Goal: Obtain resource: Obtain resource

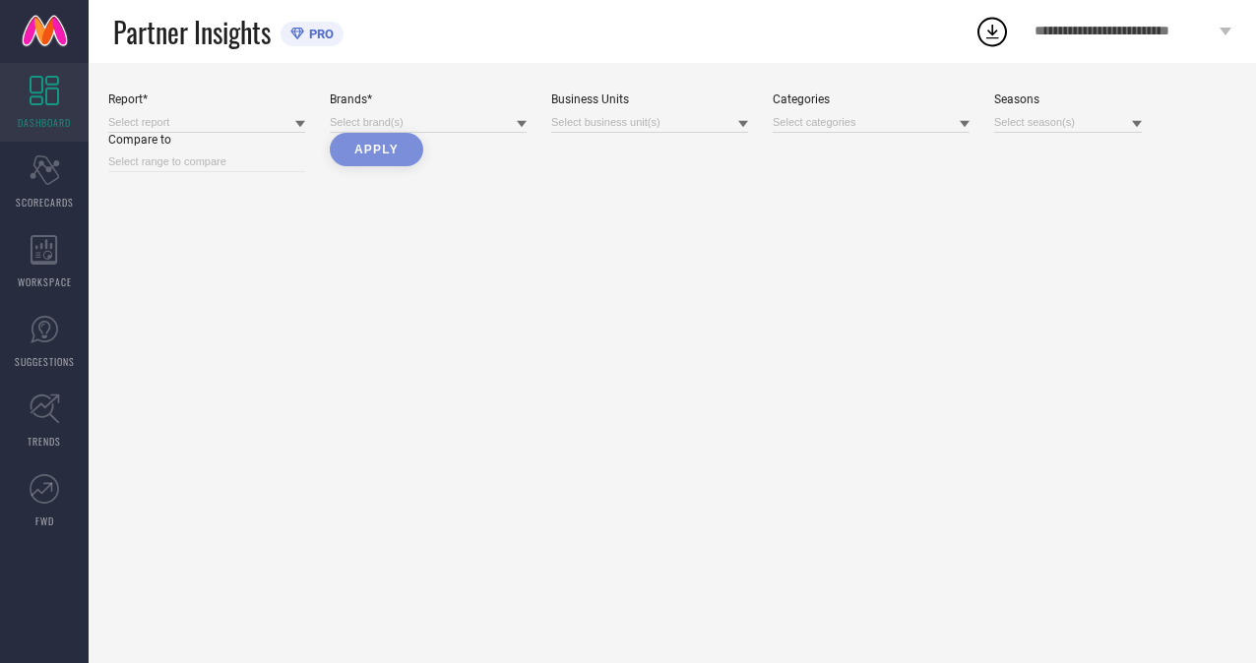
click at [984, 43] on circle at bounding box center [992, 33] width 28 height 28
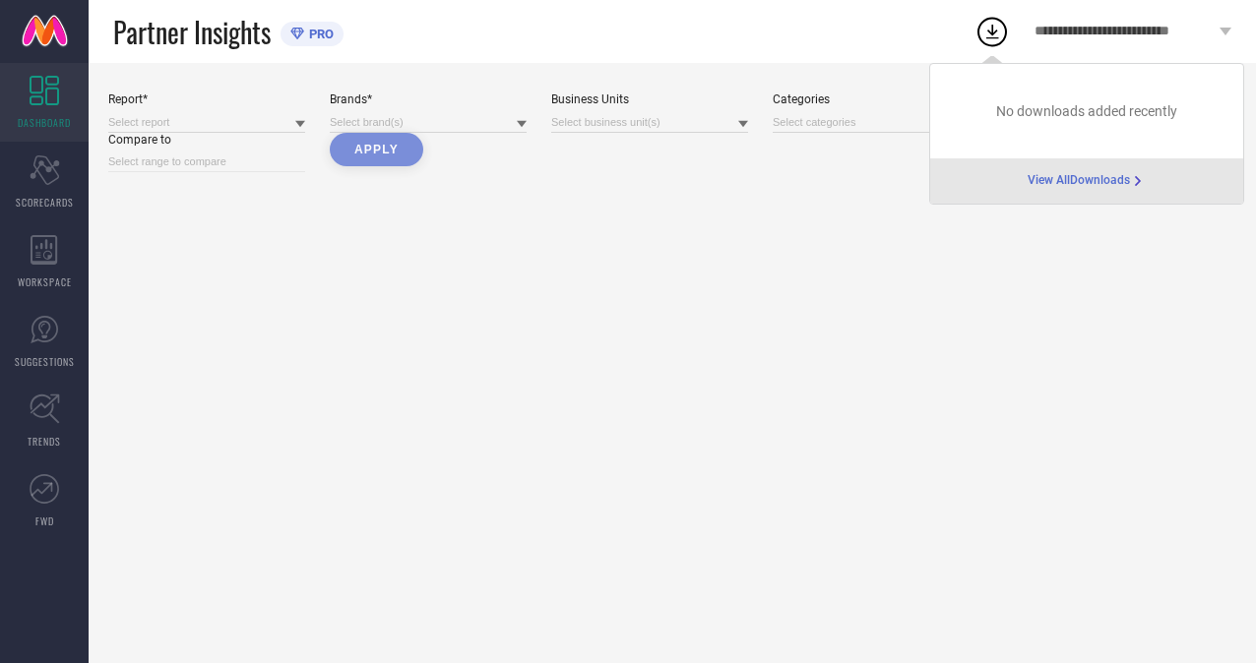
click at [758, 68] on div "Report* Brands* Business Units Categories Seasons Compare to Apply" at bounding box center [672, 363] width 1167 height 600
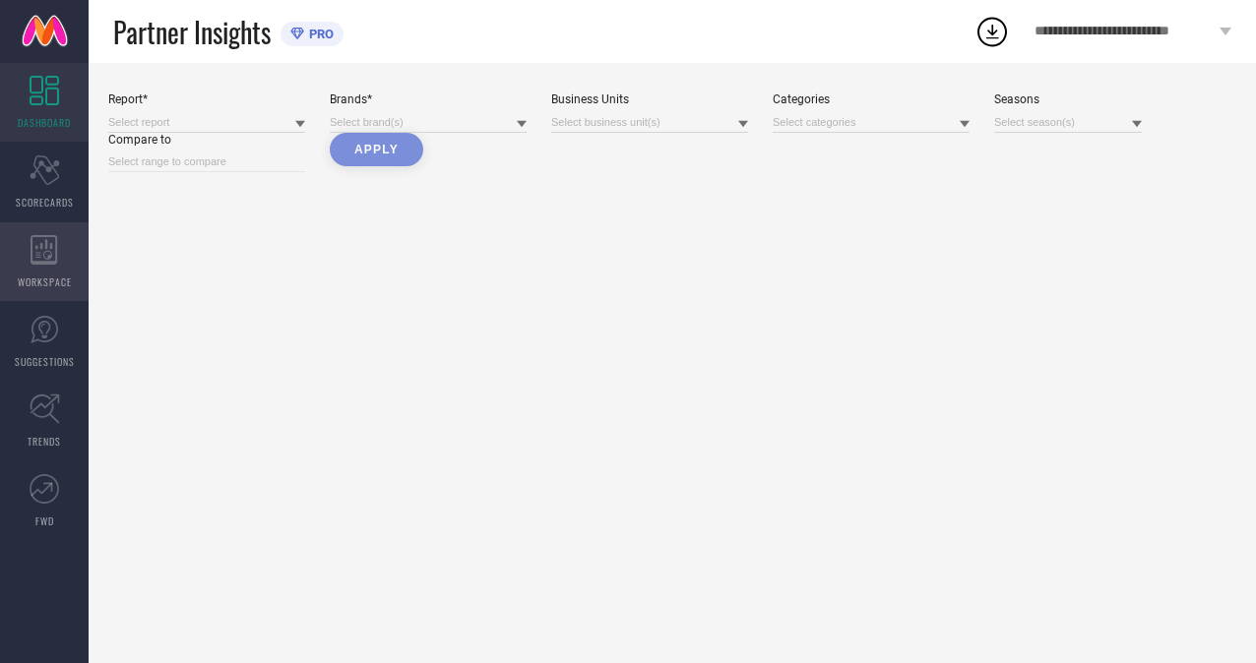
click at [75, 244] on div "WORKSPACE" at bounding box center [44, 261] width 89 height 79
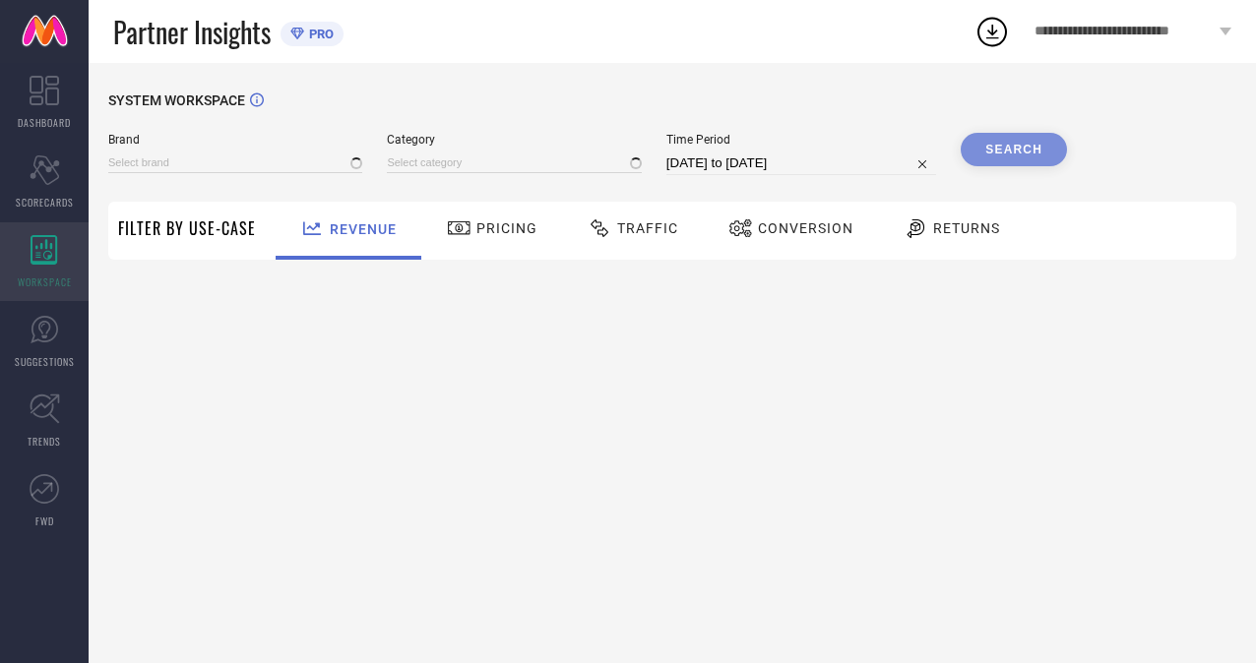
type input "H&M"
type input "All"
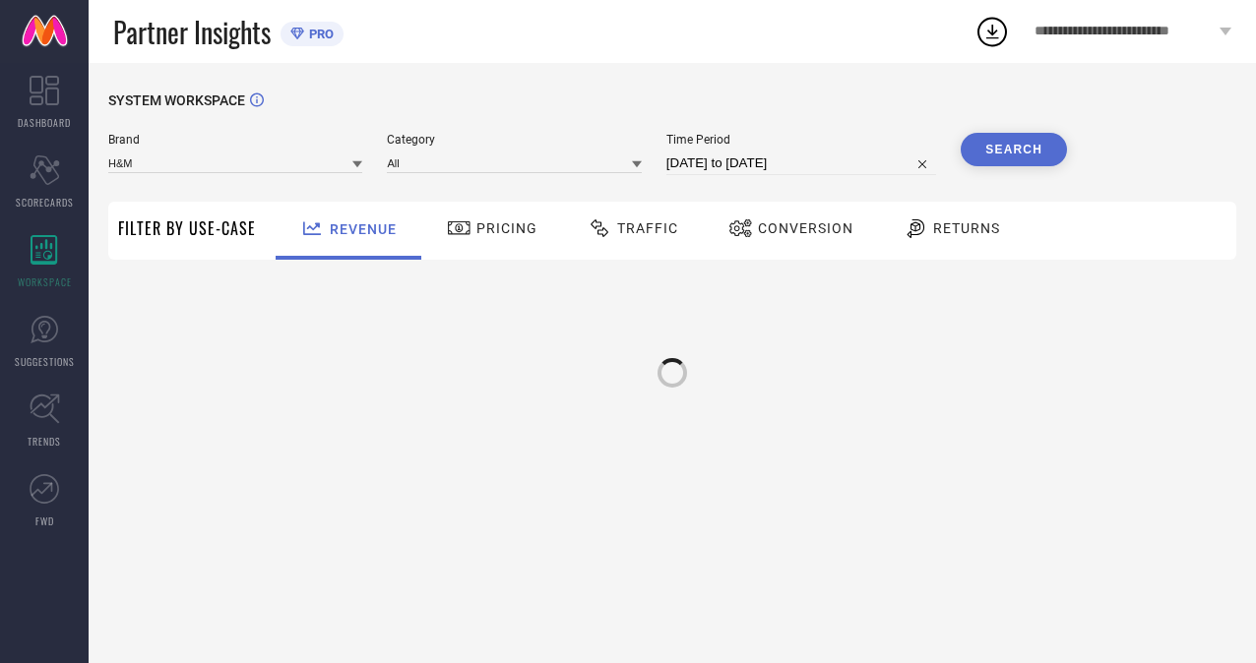
select select "6"
select select "2025"
select select "7"
select select "2025"
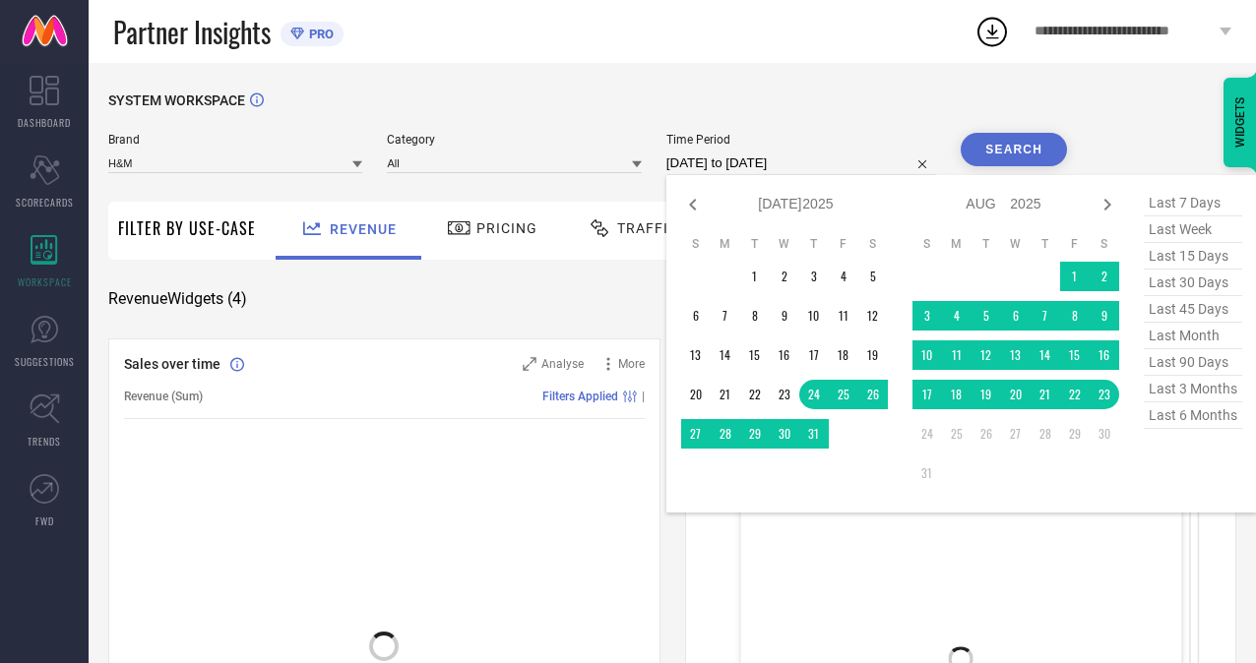
click at [692, 163] on input "[DATE] to [DATE]" at bounding box center [801, 164] width 270 height 24
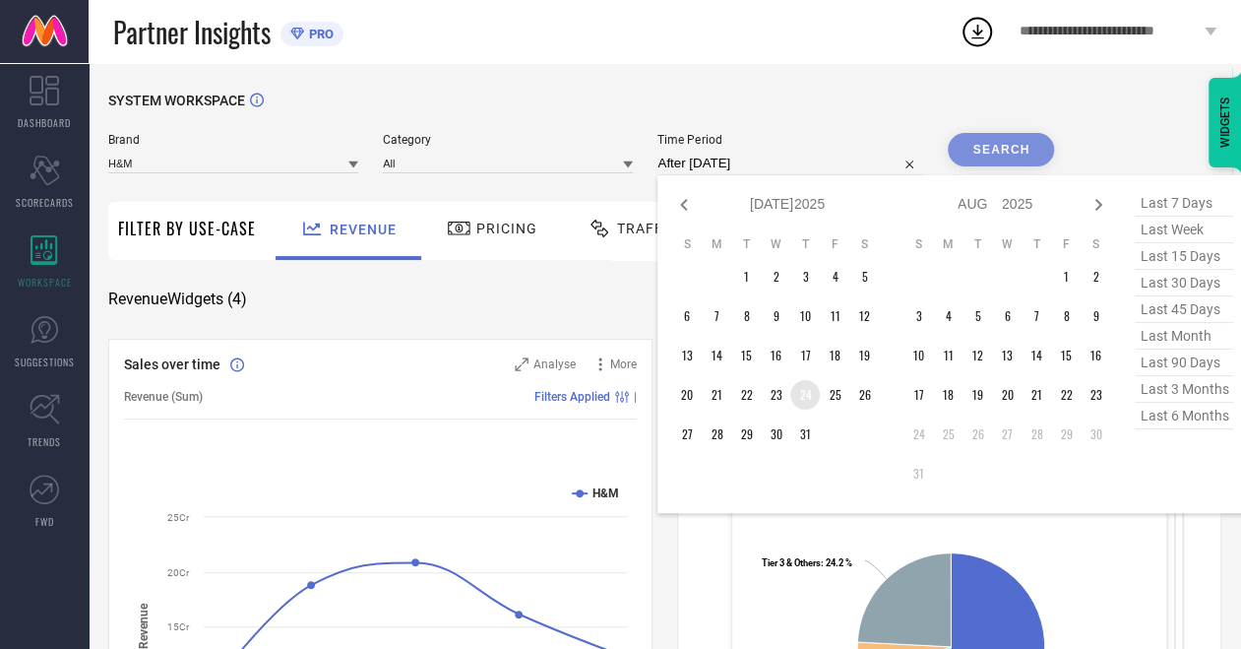
click at [808, 402] on td "24" at bounding box center [805, 395] width 30 height 30
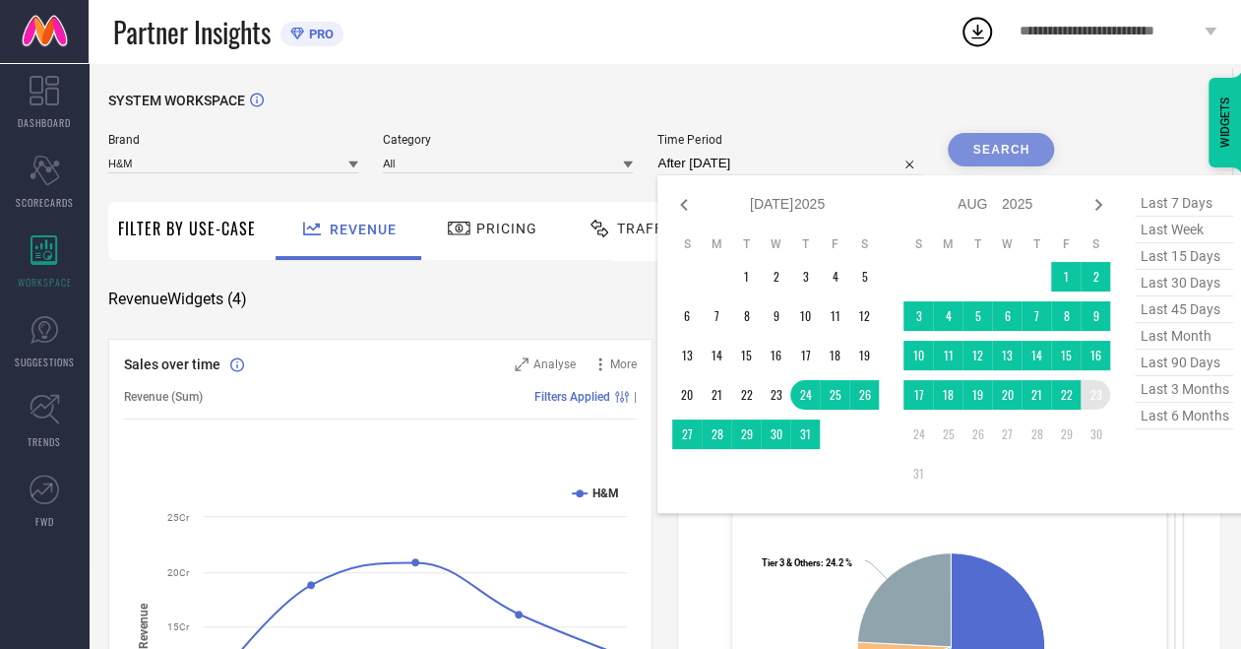
type input "[DATE] to [DATE]"
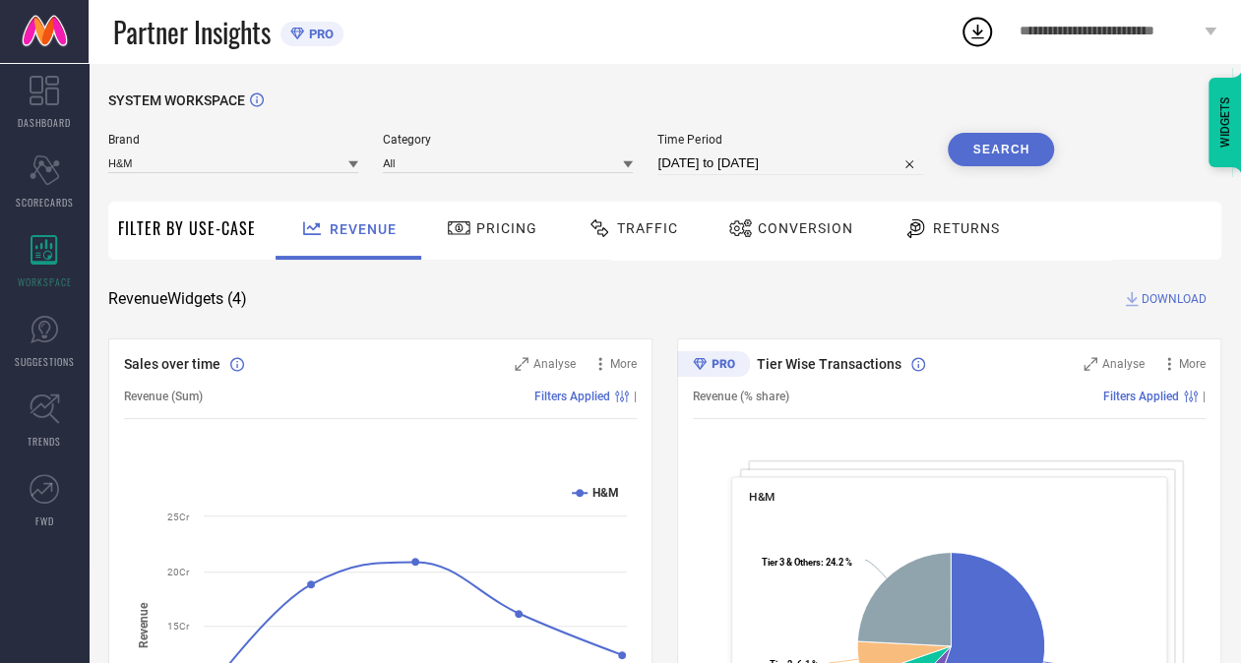
click at [1005, 152] on button "Search" at bounding box center [1001, 149] width 106 height 33
click at [1171, 306] on span "DOWNLOAD" at bounding box center [1174, 299] width 65 height 20
click at [813, 224] on span "Conversion" at bounding box center [805, 228] width 95 height 16
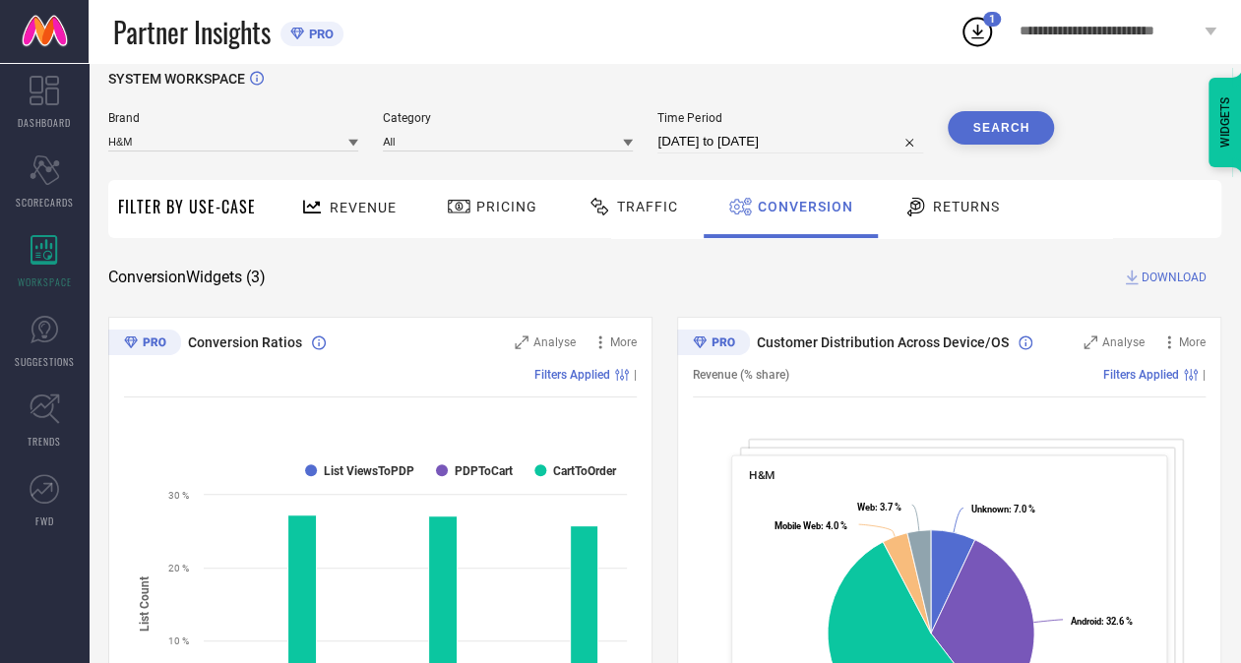
scroll to position [23, 0]
click at [1180, 275] on span "DOWNLOAD" at bounding box center [1174, 277] width 65 height 20
click at [1197, 85] on div "WIDGETS" at bounding box center [1197, 70] width 90 height 33
click at [976, 19] on circle at bounding box center [978, 33] width 28 height 28
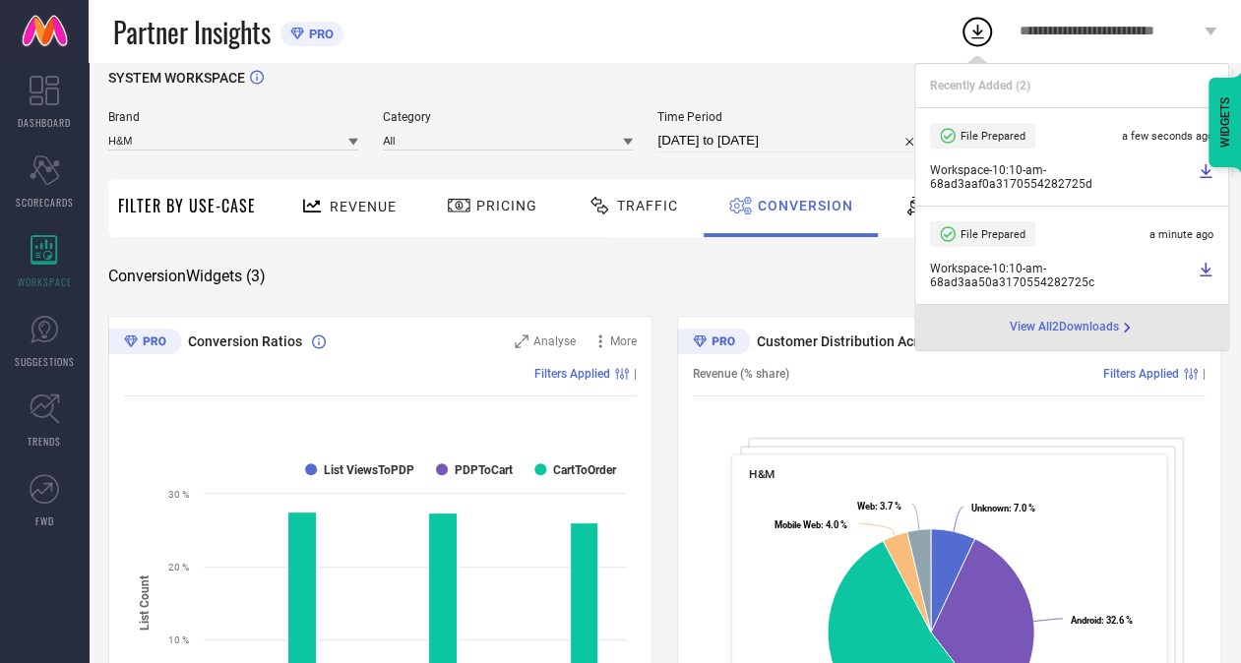
click at [1201, 281] on link at bounding box center [1206, 276] width 16 height 28
click at [1205, 161] on li "File Prepared a few seconds ago Workspace - 10:10-am - 68ad3aaf0a3170554282725d" at bounding box center [1071, 157] width 313 height 98
click at [1209, 183] on link at bounding box center [1206, 177] width 16 height 28
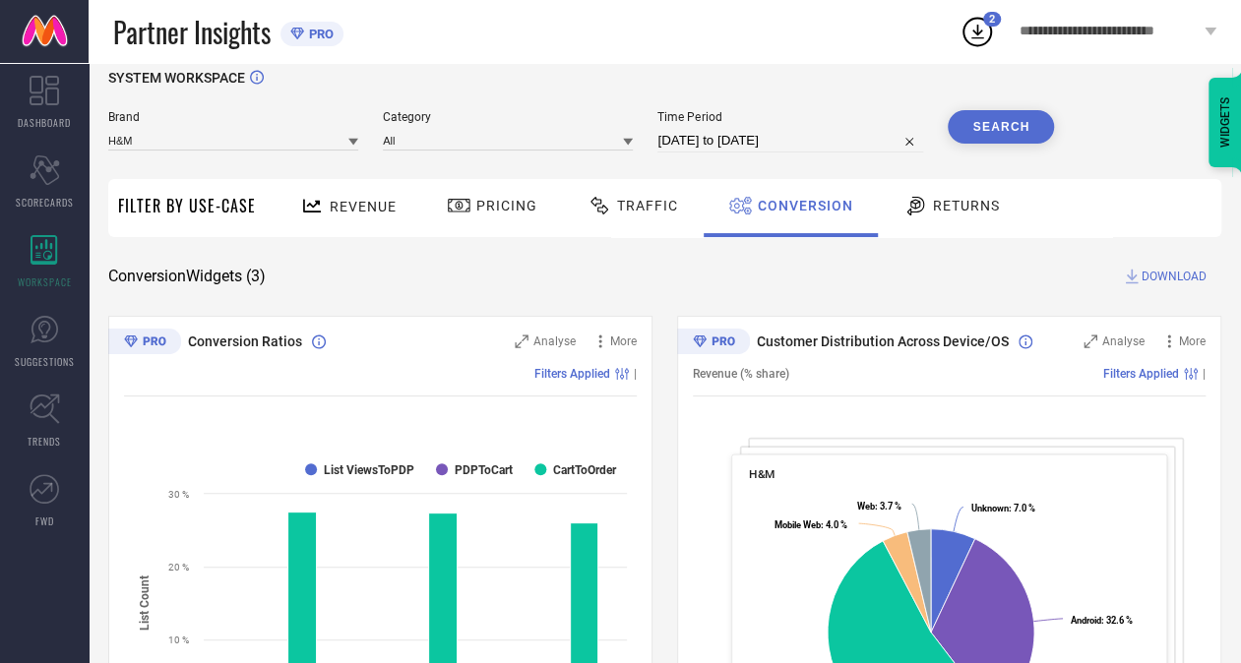
click at [723, 41] on div "Partner Insights PRO" at bounding box center [536, 31] width 846 height 63
